Goal: Information Seeking & Learning: Learn about a topic

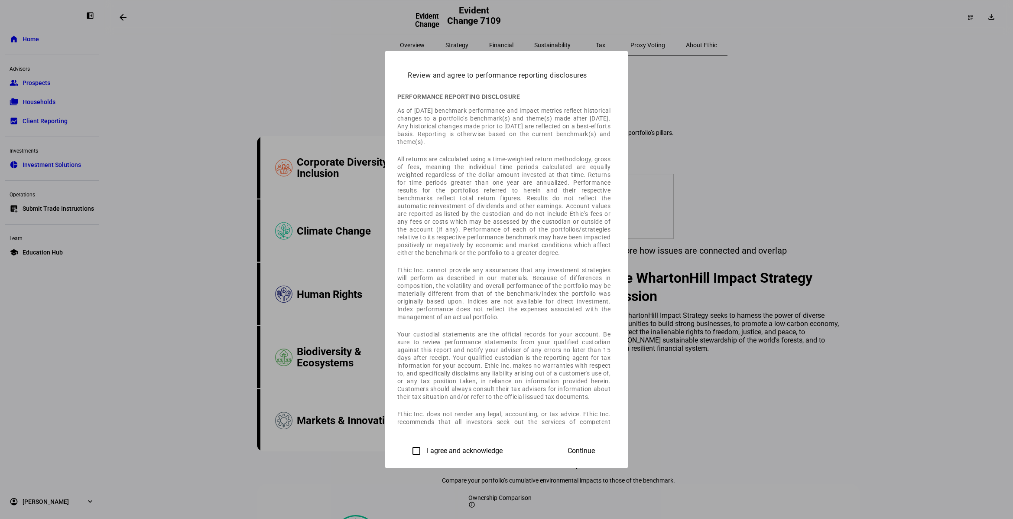
click at [408, 450] on input "I agree and acknowledge" at bounding box center [416, 450] width 17 height 17
checkbox input "true"
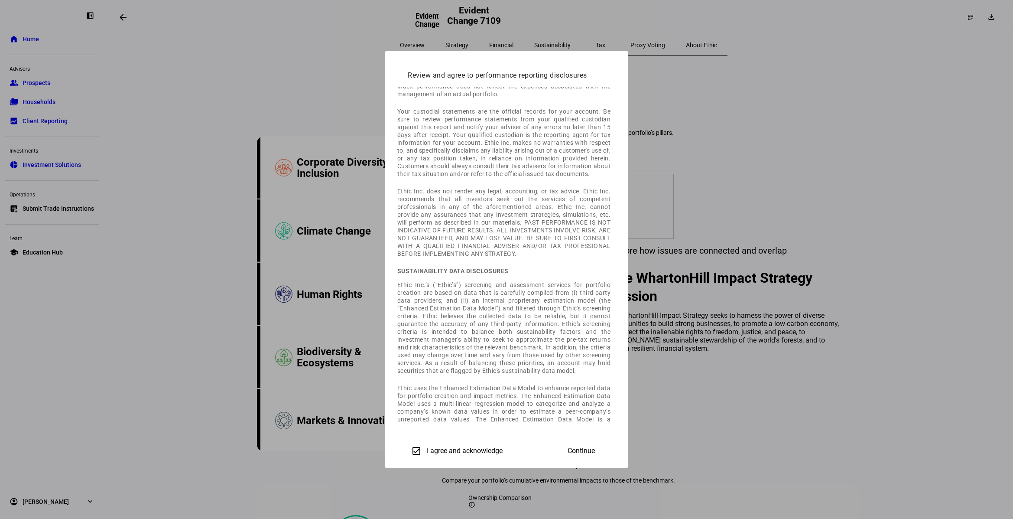
click at [595, 447] on span "Continue" at bounding box center [581, 451] width 27 height 8
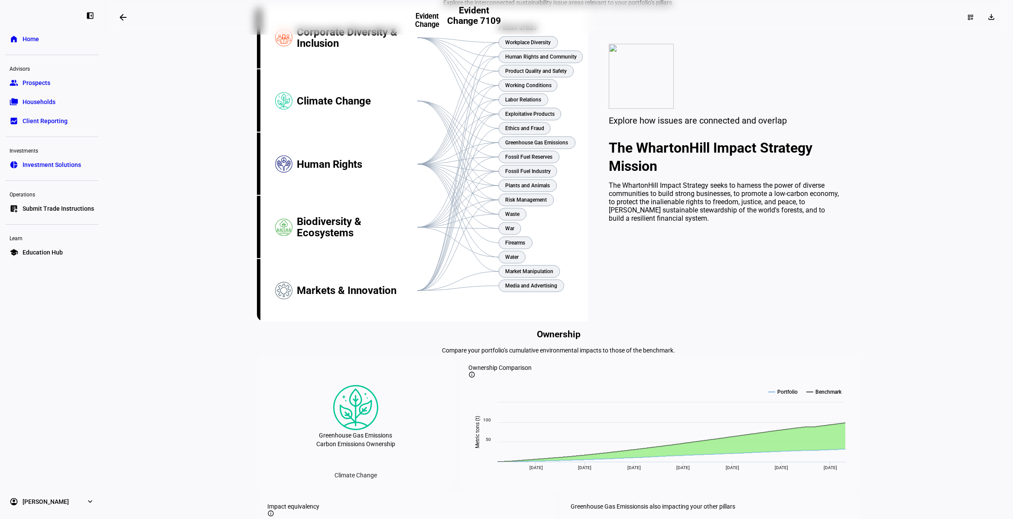
scroll to position [0, 0]
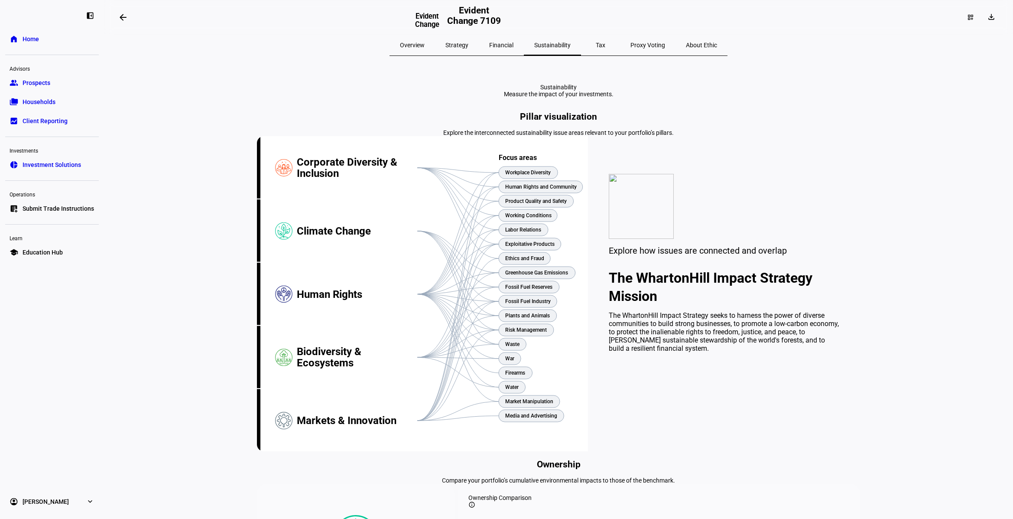
click at [425, 46] on span "Overview" at bounding box center [412, 45] width 25 height 6
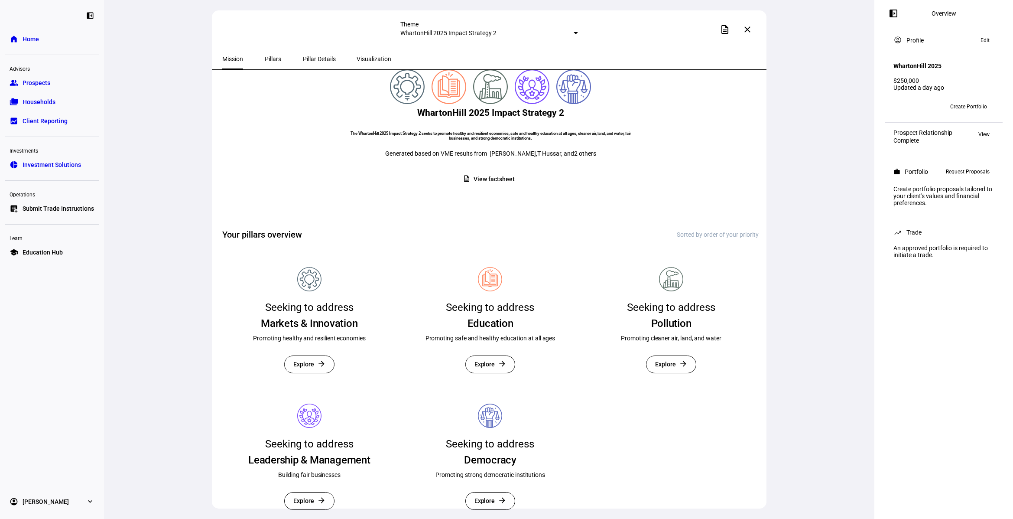
scroll to position [122, 0]
click at [495, 492] on span at bounding box center [490, 500] width 49 height 17
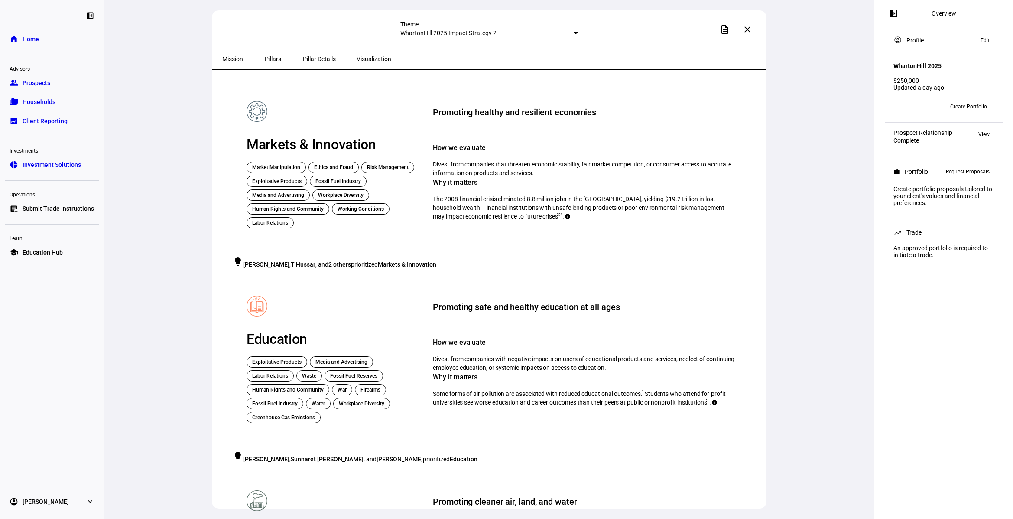
click at [304, 57] on span "Pillar Details" at bounding box center [319, 59] width 33 height 6
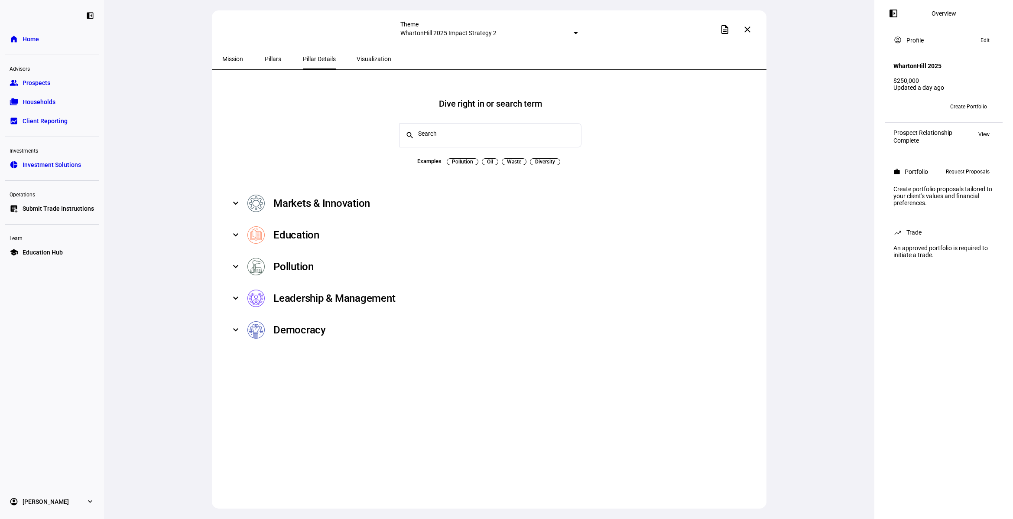
click at [371, 57] on span "Visualization" at bounding box center [374, 59] width 35 height 6
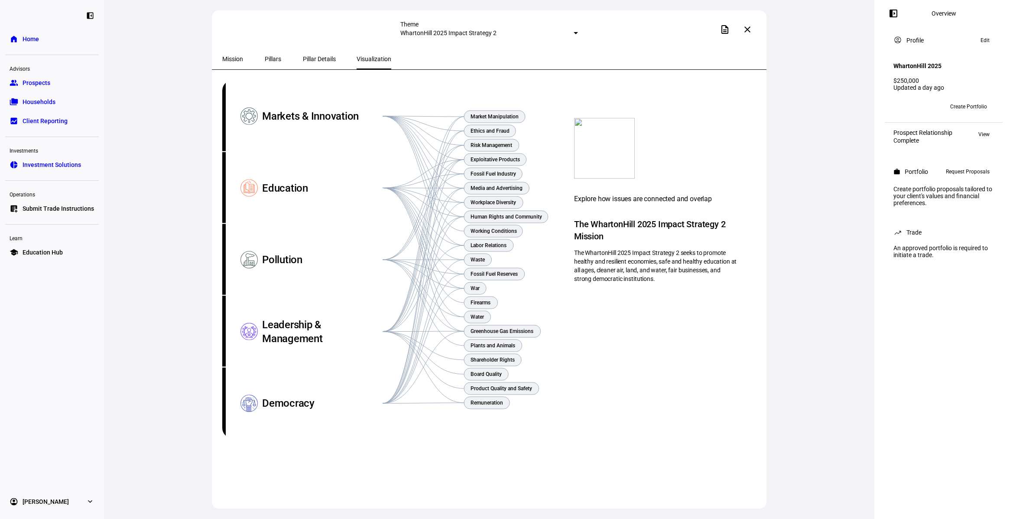
click at [231, 57] on span "Mission" at bounding box center [232, 59] width 21 height 6
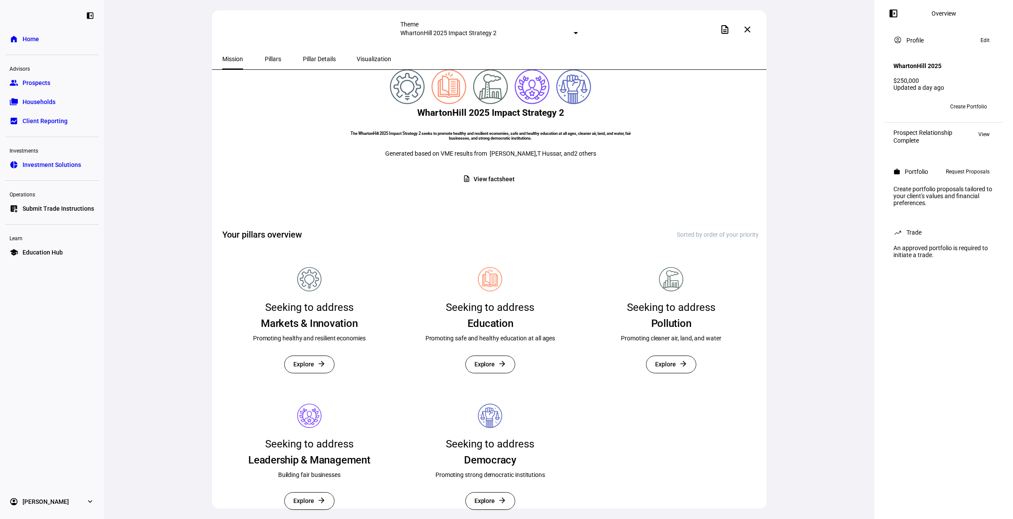
scroll to position [122, 0]
